Goal: Information Seeking & Learning: Learn about a topic

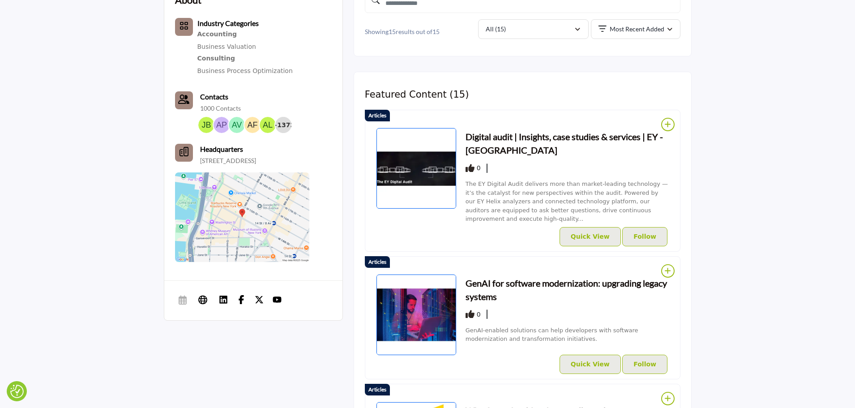
scroll to position [313, 0]
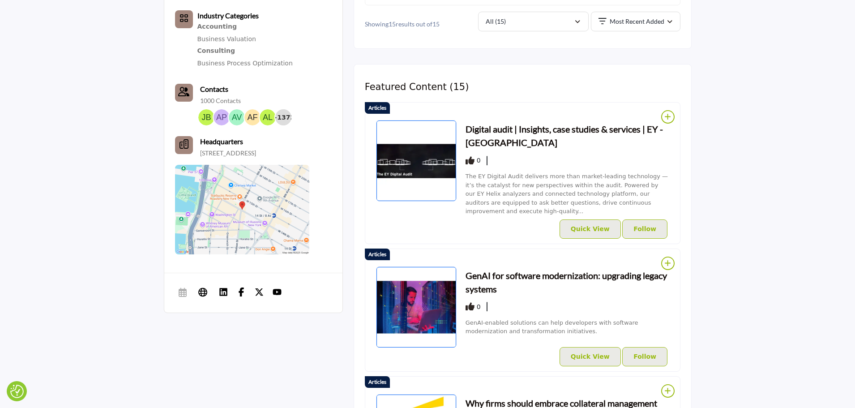
click at [489, 269] on h3 "GenAI for software modernization: upgrading legacy systems" at bounding box center [568, 282] width 204 height 27
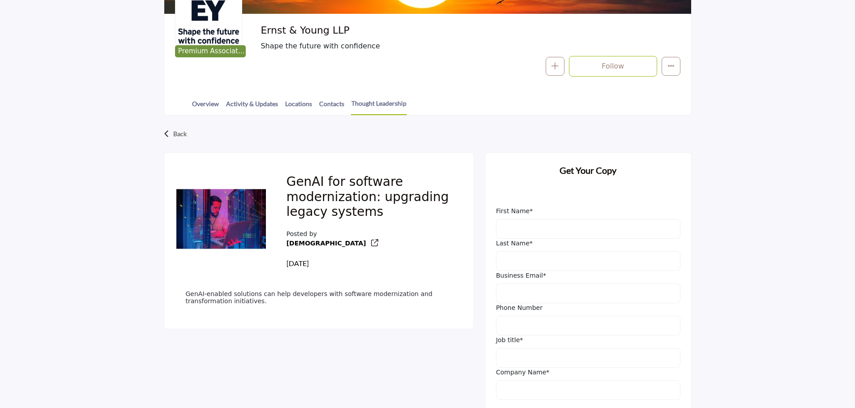
scroll to position [224, 0]
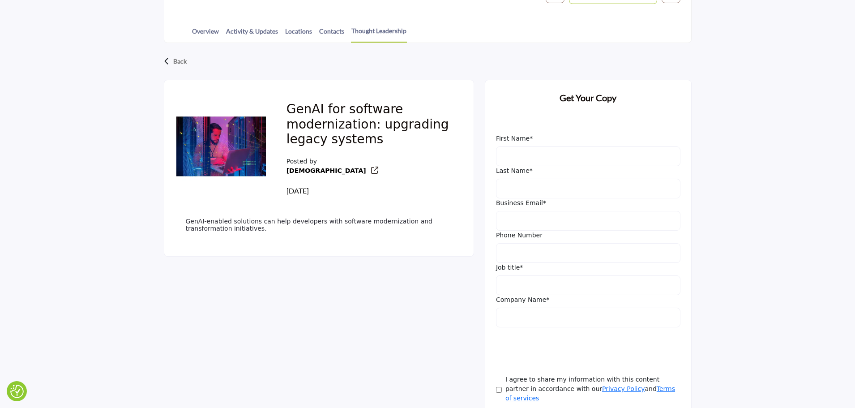
click at [180, 48] on div "Back" at bounding box center [428, 61] width 528 height 37
click at [178, 56] on p "Back" at bounding box center [179, 61] width 13 height 16
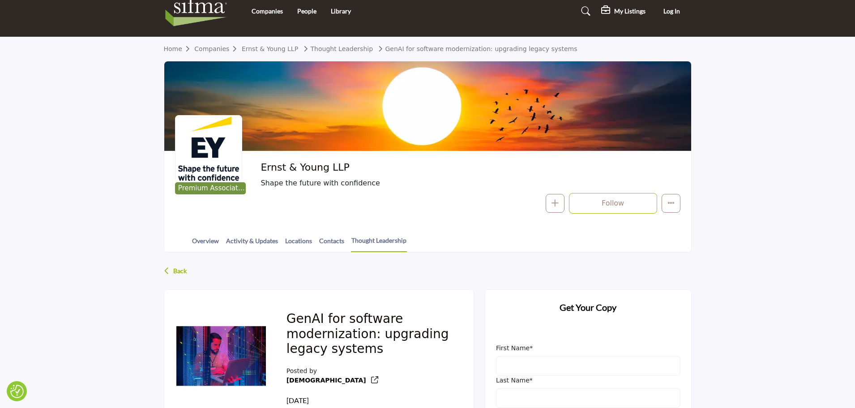
scroll to position [0, 0]
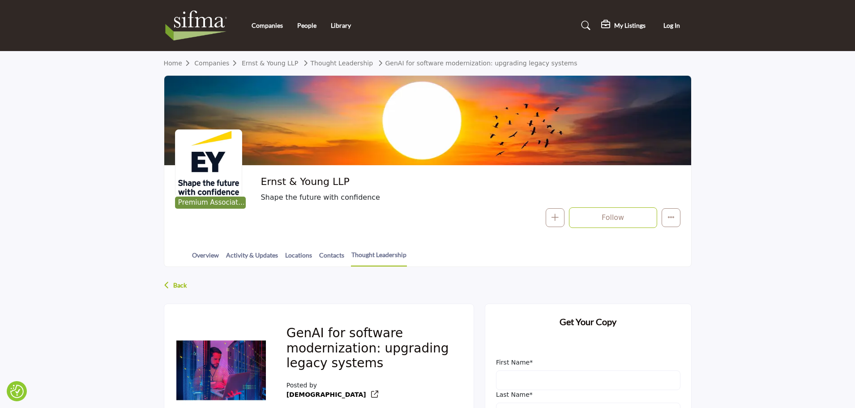
click at [175, 291] on p "Back" at bounding box center [179, 285] width 13 height 16
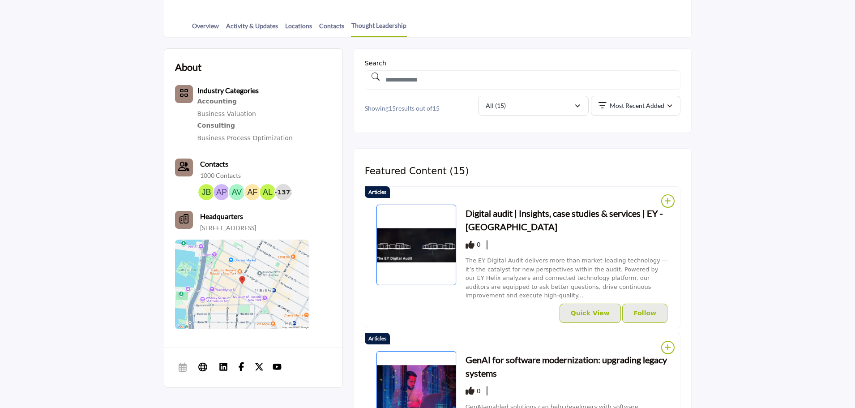
scroll to position [229, 0]
click at [488, 214] on h3 "Digital audit | Insights, case studies & services | EY - US" at bounding box center [568, 219] width 204 height 27
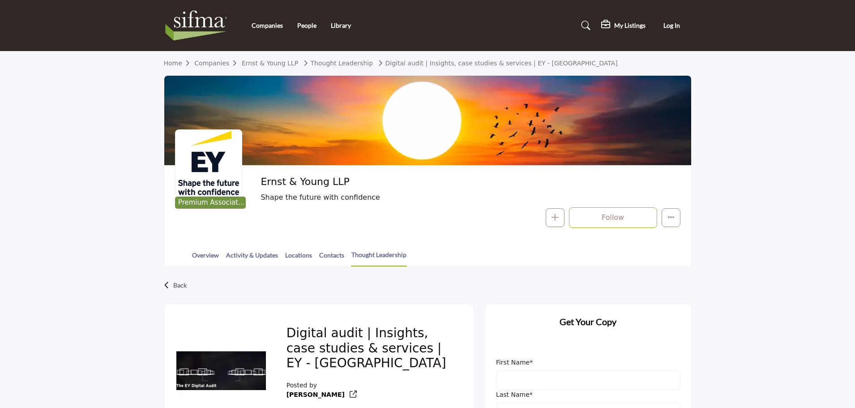
click at [0, 0] on div at bounding box center [0, 0] width 0 height 0
